Goal: Task Accomplishment & Management: Manage account settings

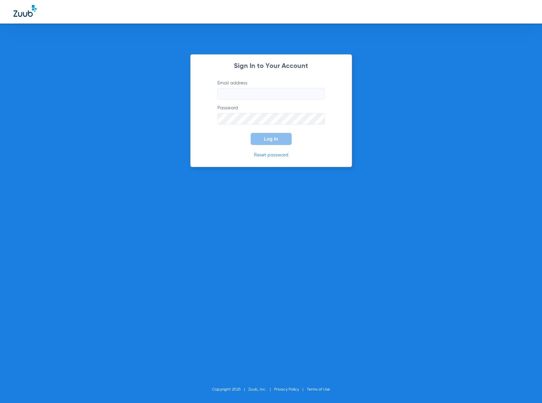
click at [257, 92] on input "Email address" at bounding box center [271, 93] width 108 height 11
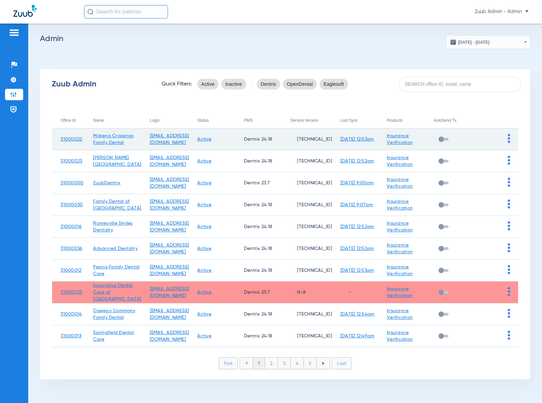
click at [509, 141] on img at bounding box center [509, 138] width 2 height 9
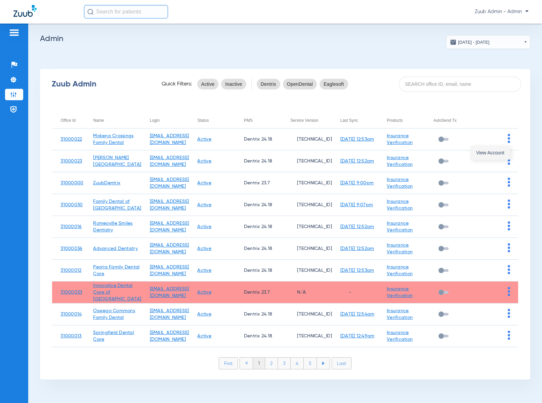
click at [501, 151] on span "View Account" at bounding box center [490, 152] width 28 height 5
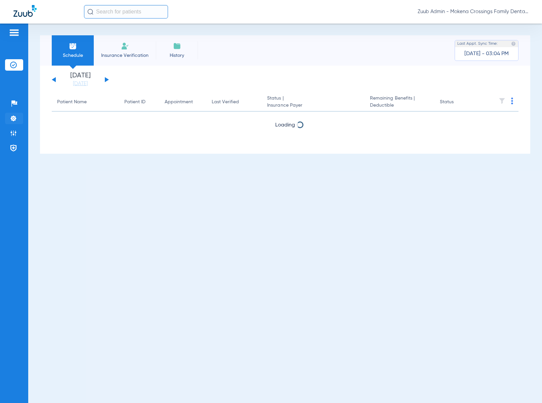
click at [13, 121] on img at bounding box center [13, 118] width 7 height 7
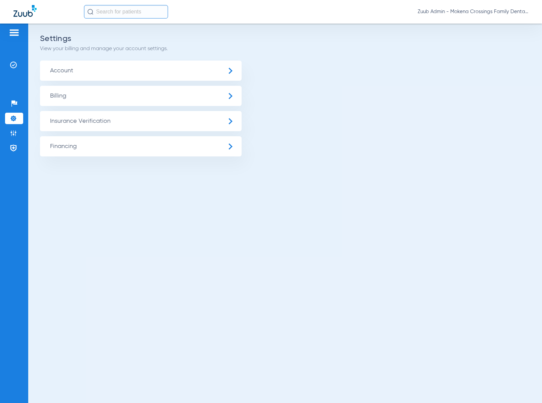
click at [78, 120] on span "Insurance Verification" at bounding box center [141, 121] width 202 height 20
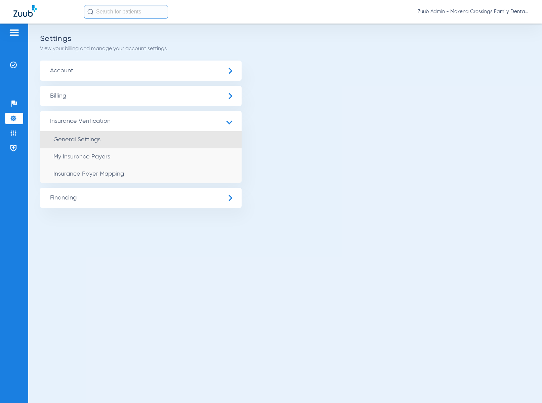
click at [82, 140] on span "General Settings" at bounding box center [76, 139] width 47 height 6
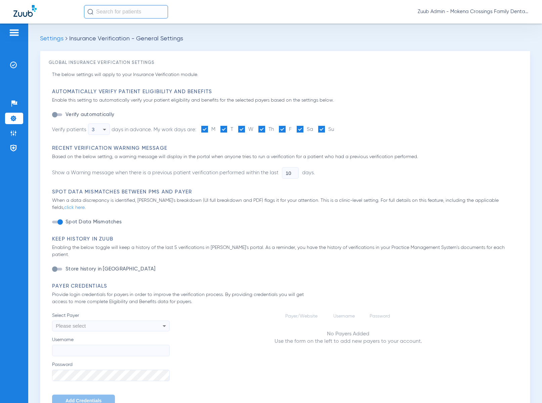
type input "1"
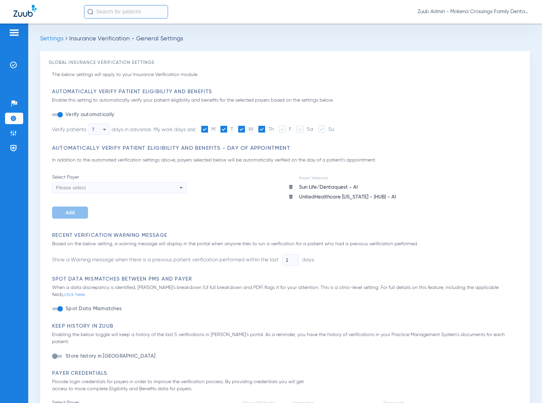
click at [56, 38] on span "Settings" at bounding box center [52, 39] width 24 height 6
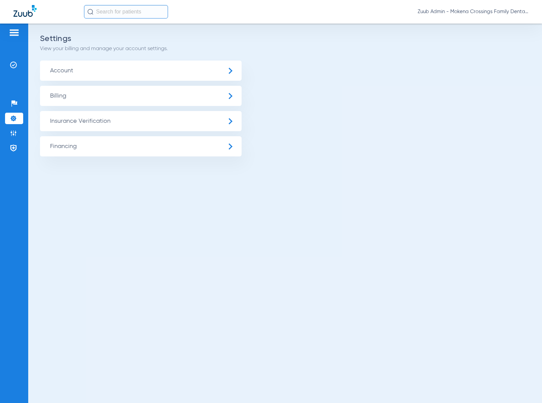
click at [93, 123] on span "Insurance Verification" at bounding box center [141, 121] width 202 height 20
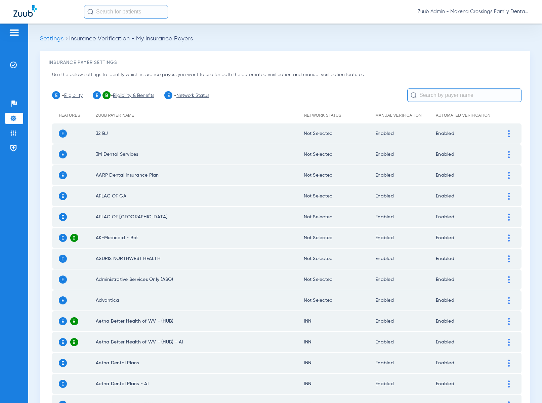
click at [505, 136] on div at bounding box center [509, 133] width 12 height 7
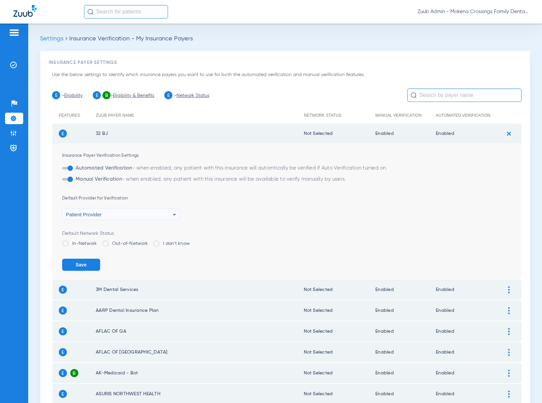
click at [162, 218] on div "Patient Provider" at bounding box center [119, 214] width 107 height 11
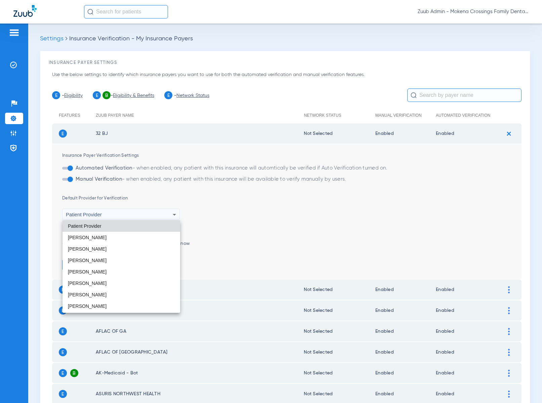
click at [230, 176] on div at bounding box center [271, 201] width 542 height 403
click at [59, 47] on div at bounding box center [271, 201] width 542 height 403
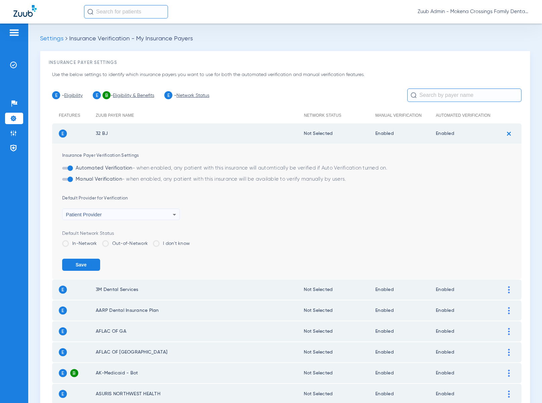
click at [16, 118] on img at bounding box center [13, 118] width 7 height 7
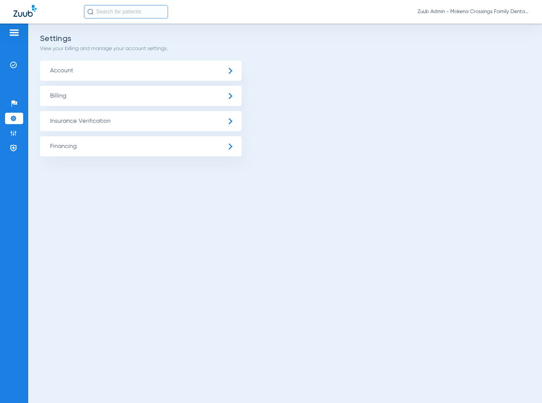
click at [106, 123] on span "Insurance Verification" at bounding box center [141, 121] width 202 height 20
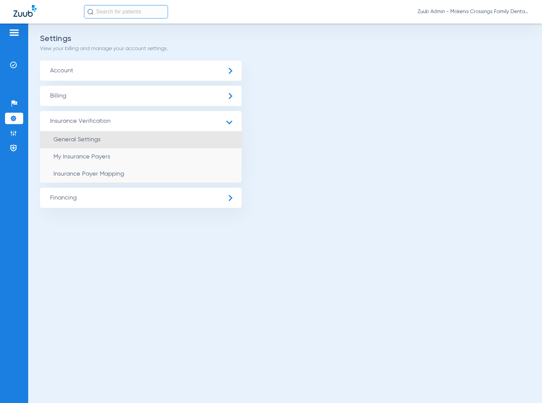
click at [107, 137] on li "General Settings" at bounding box center [141, 139] width 202 height 17
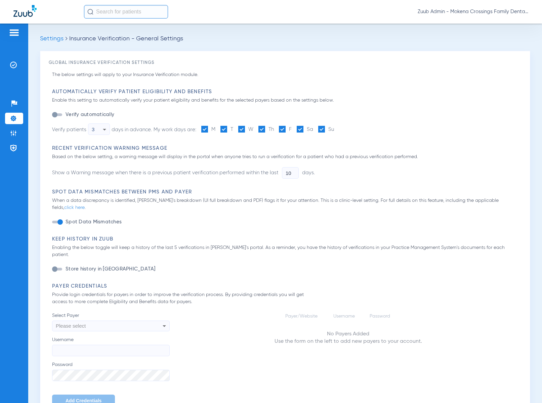
type input "1"
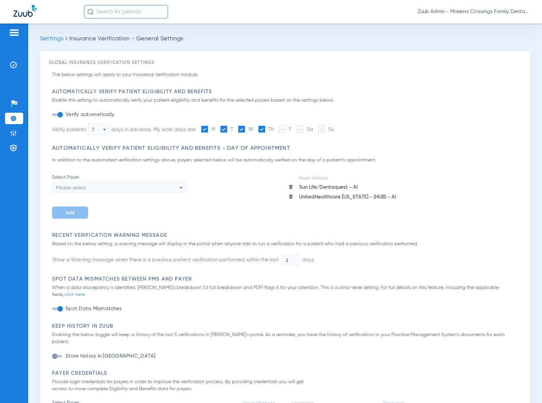
click at [107, 137] on ul "Verify automatically Verify patients 7 days in advance. My work days are: M T W…" at bounding box center [193, 125] width 282 height 29
